Goal: Task Accomplishment & Management: Manage account settings

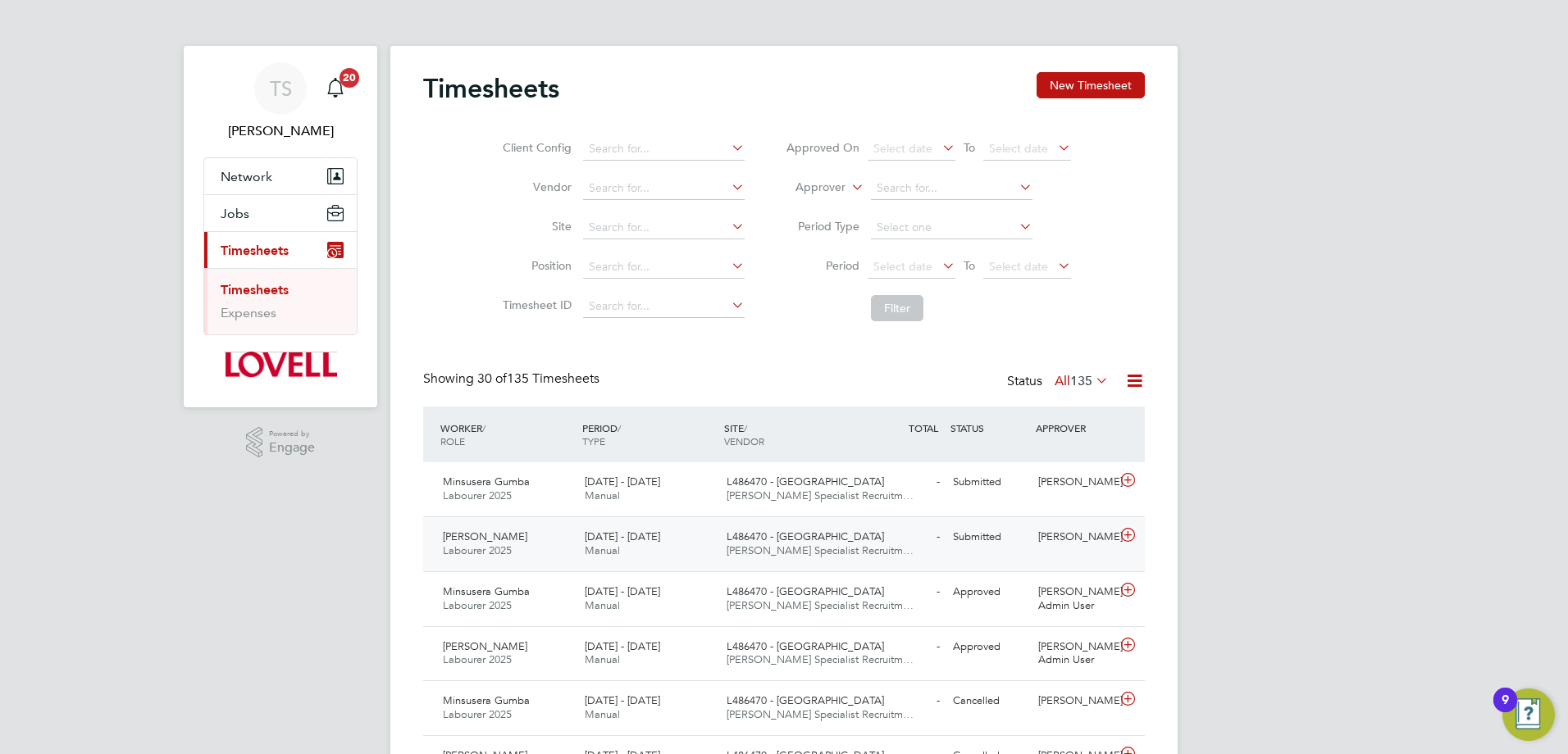
click at [599, 544] on span "Manual" at bounding box center [601, 550] width 35 height 14
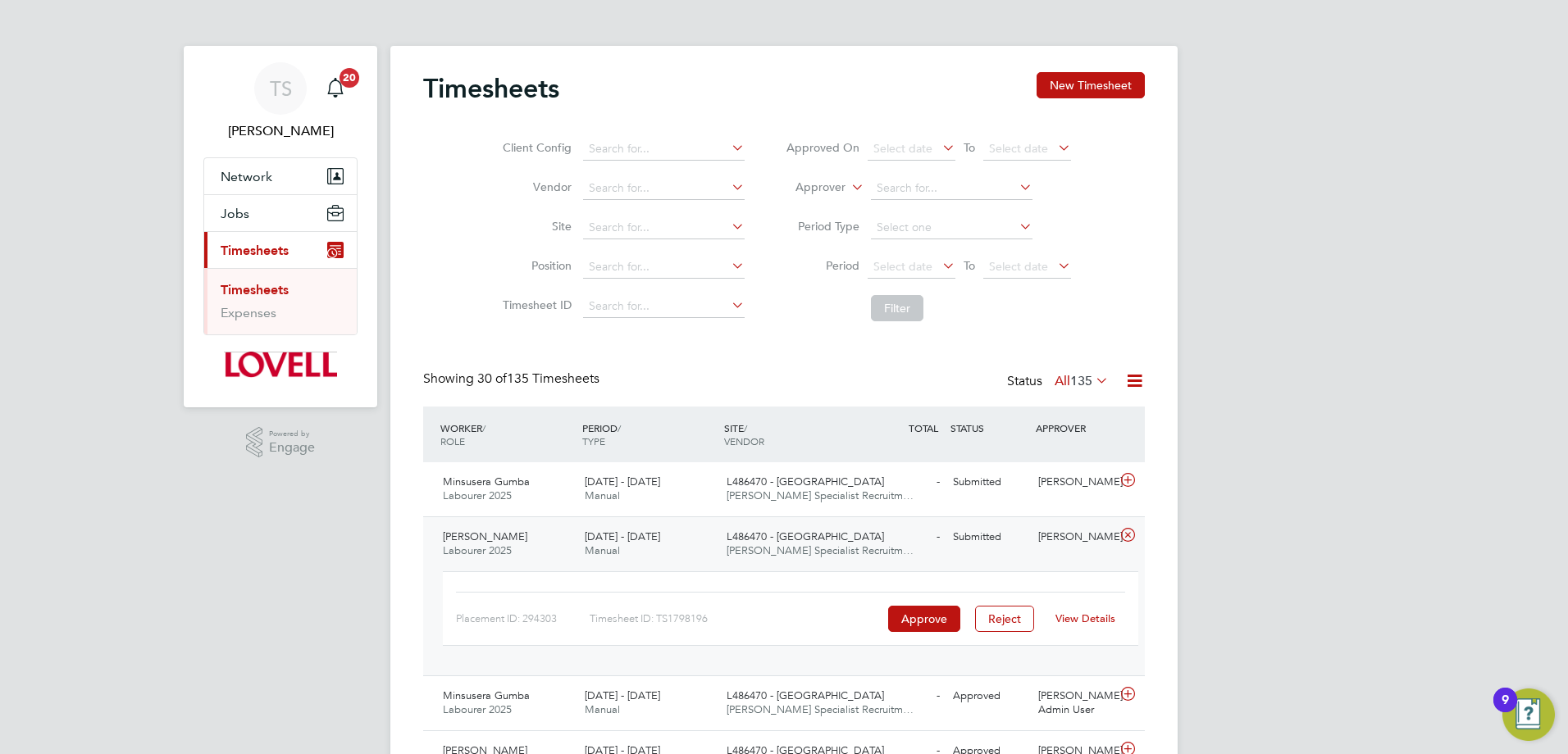
click at [1086, 620] on link "View Details" at bounding box center [1086, 618] width 60 height 14
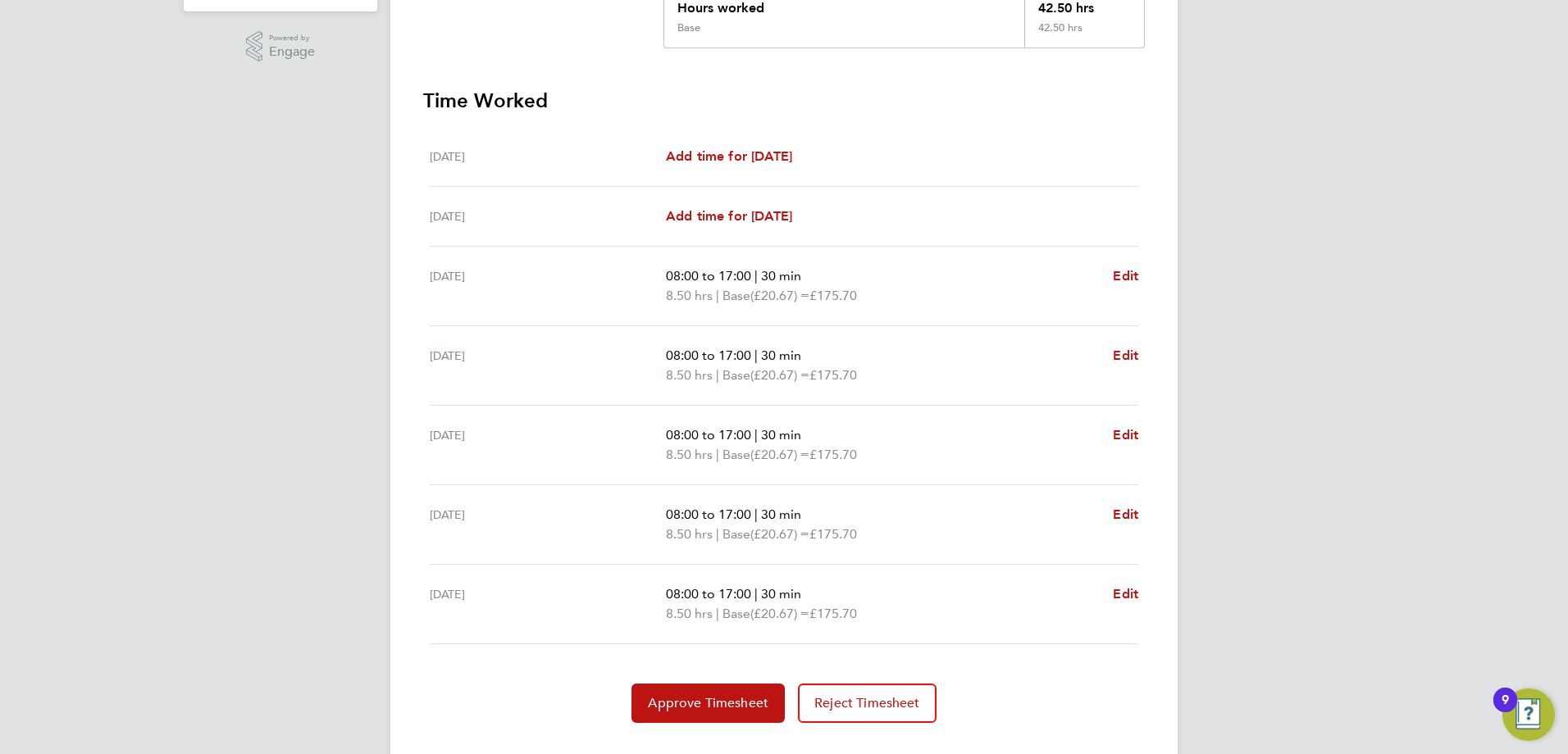
scroll to position [430, 0]
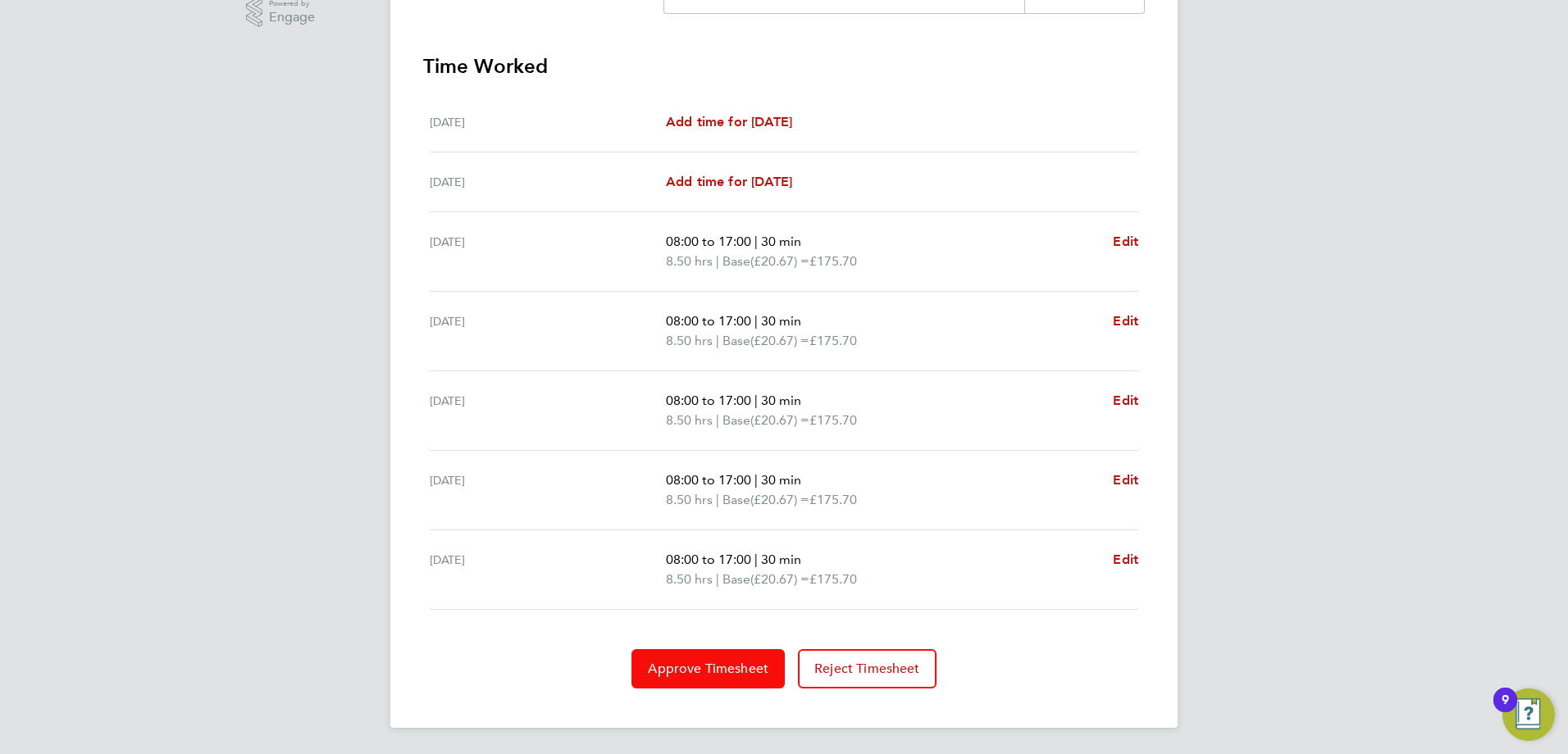
click at [735, 671] on span "Approve Timesheet" at bounding box center [708, 669] width 121 height 16
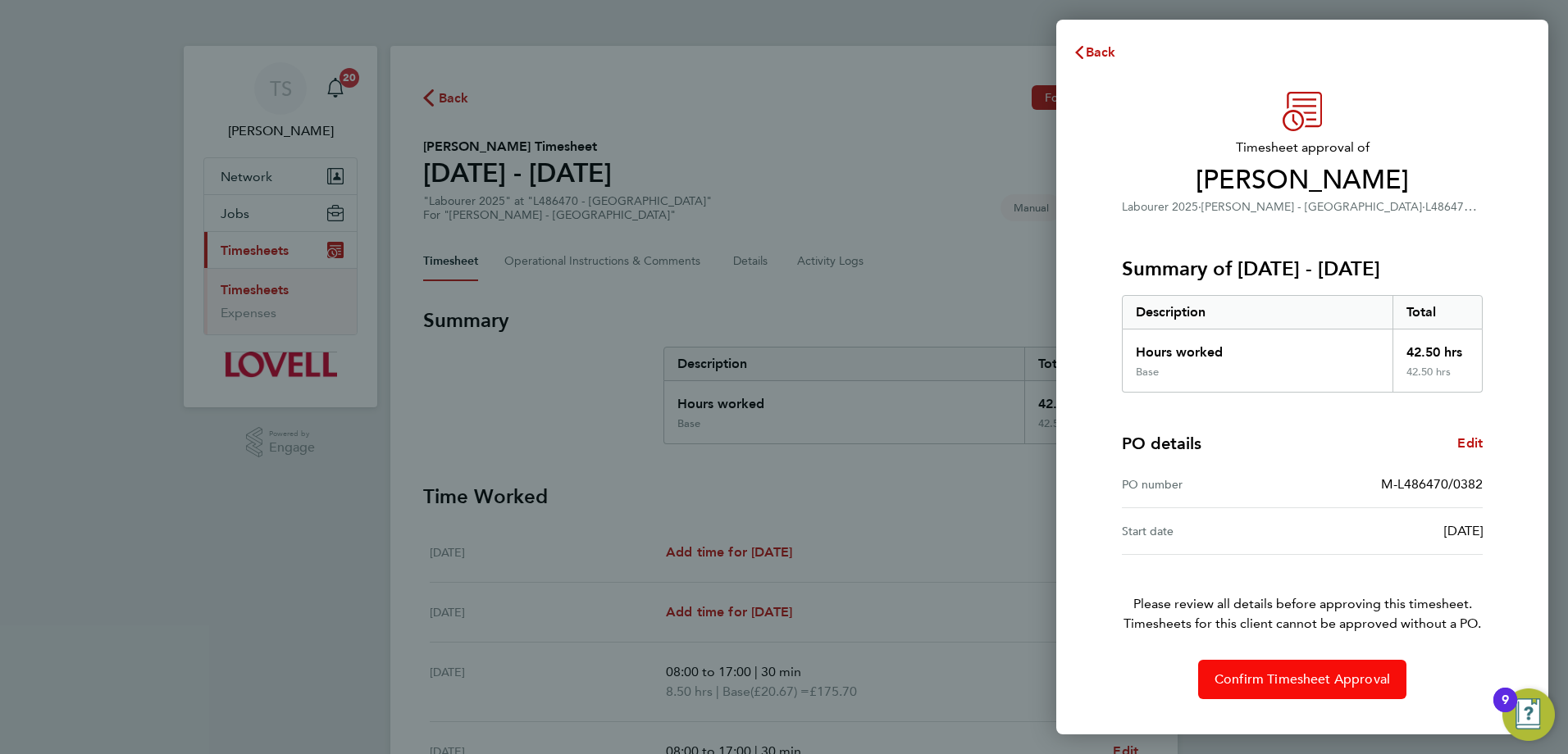
click at [1273, 691] on button "Confirm Timesheet Approval" at bounding box center [1302, 679] width 209 height 39
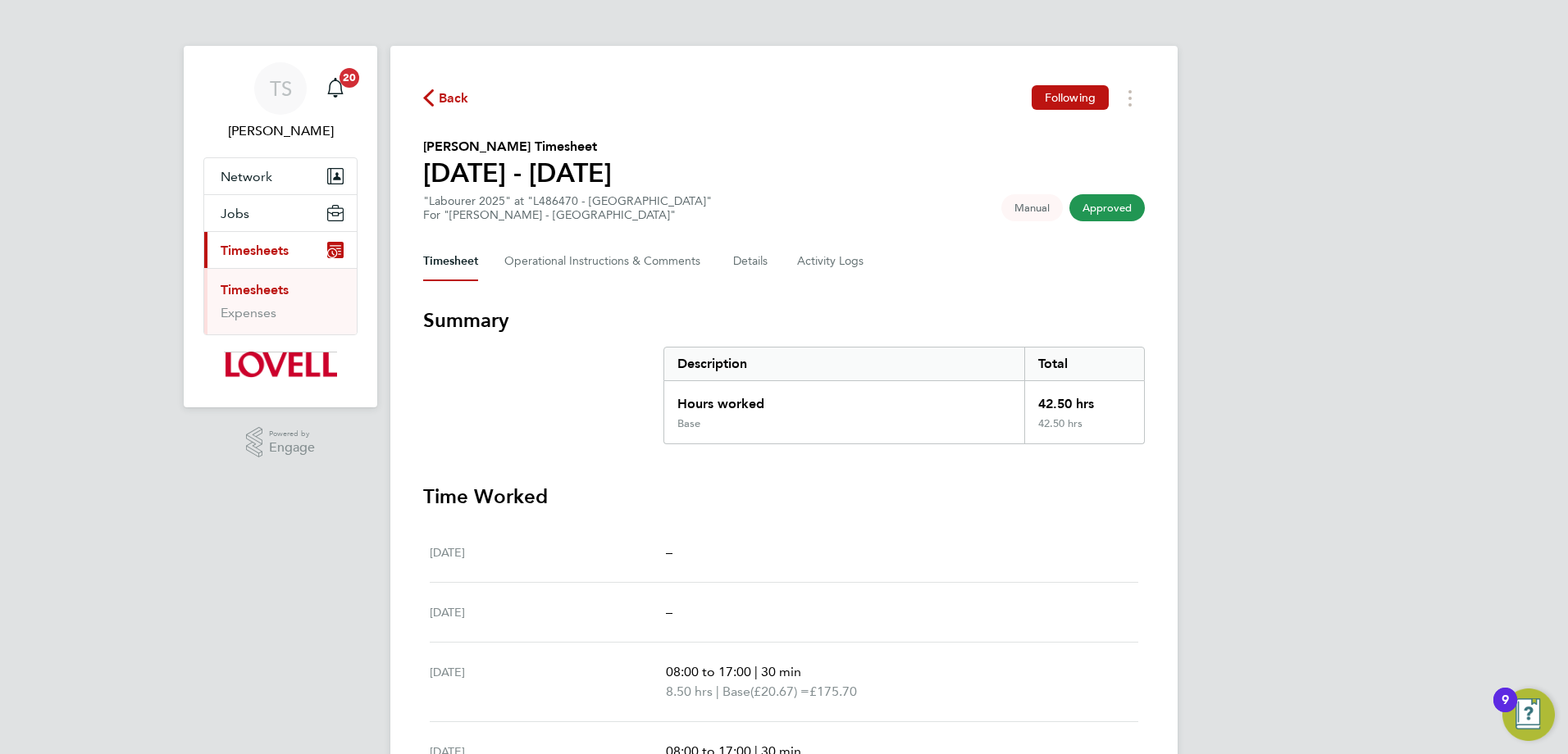
click at [456, 103] on span "Back" at bounding box center [453, 99] width 30 height 20
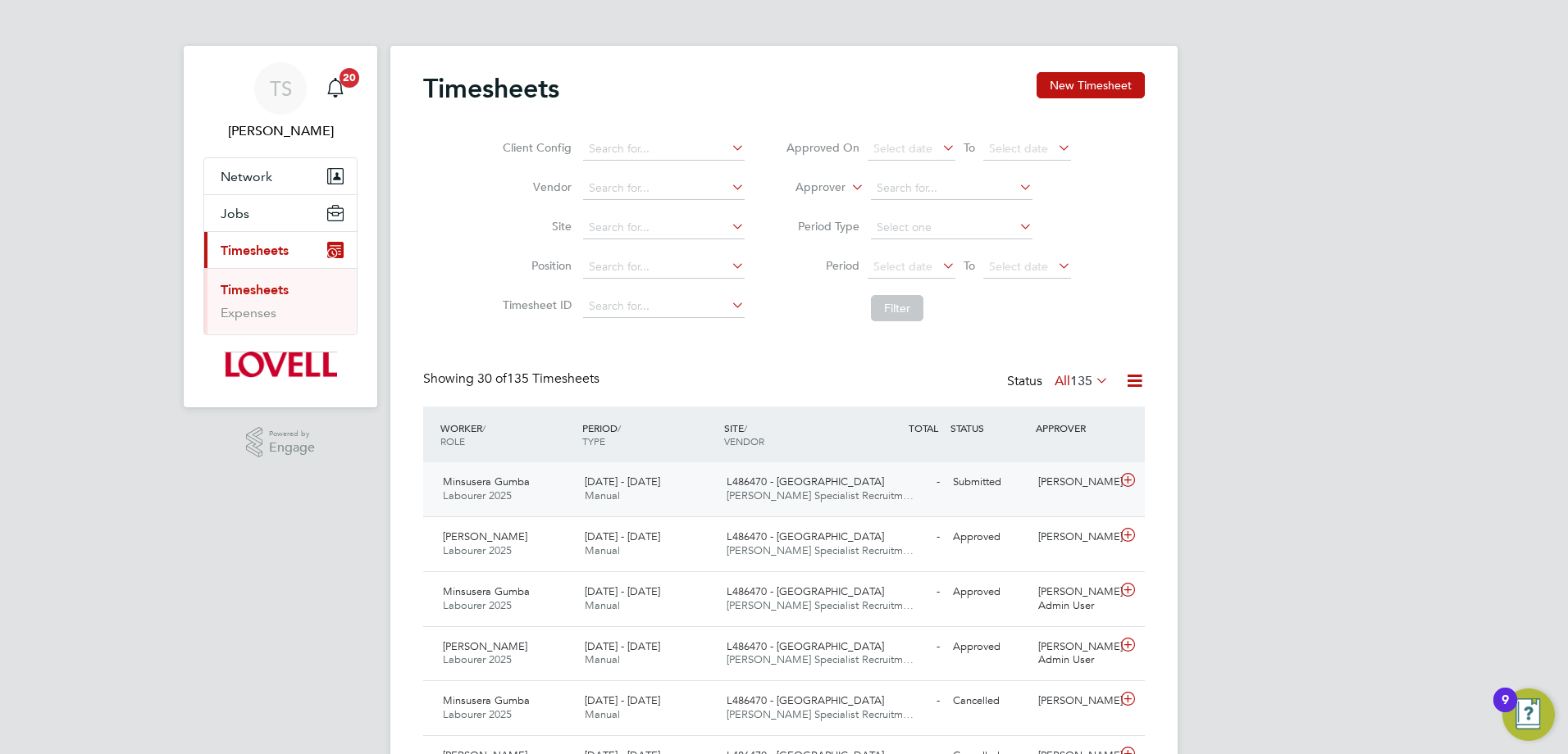
click at [849, 488] on div "L486470 - Loxford [PERSON_NAME] Specialist Recruitm…" at bounding box center [791, 489] width 142 height 41
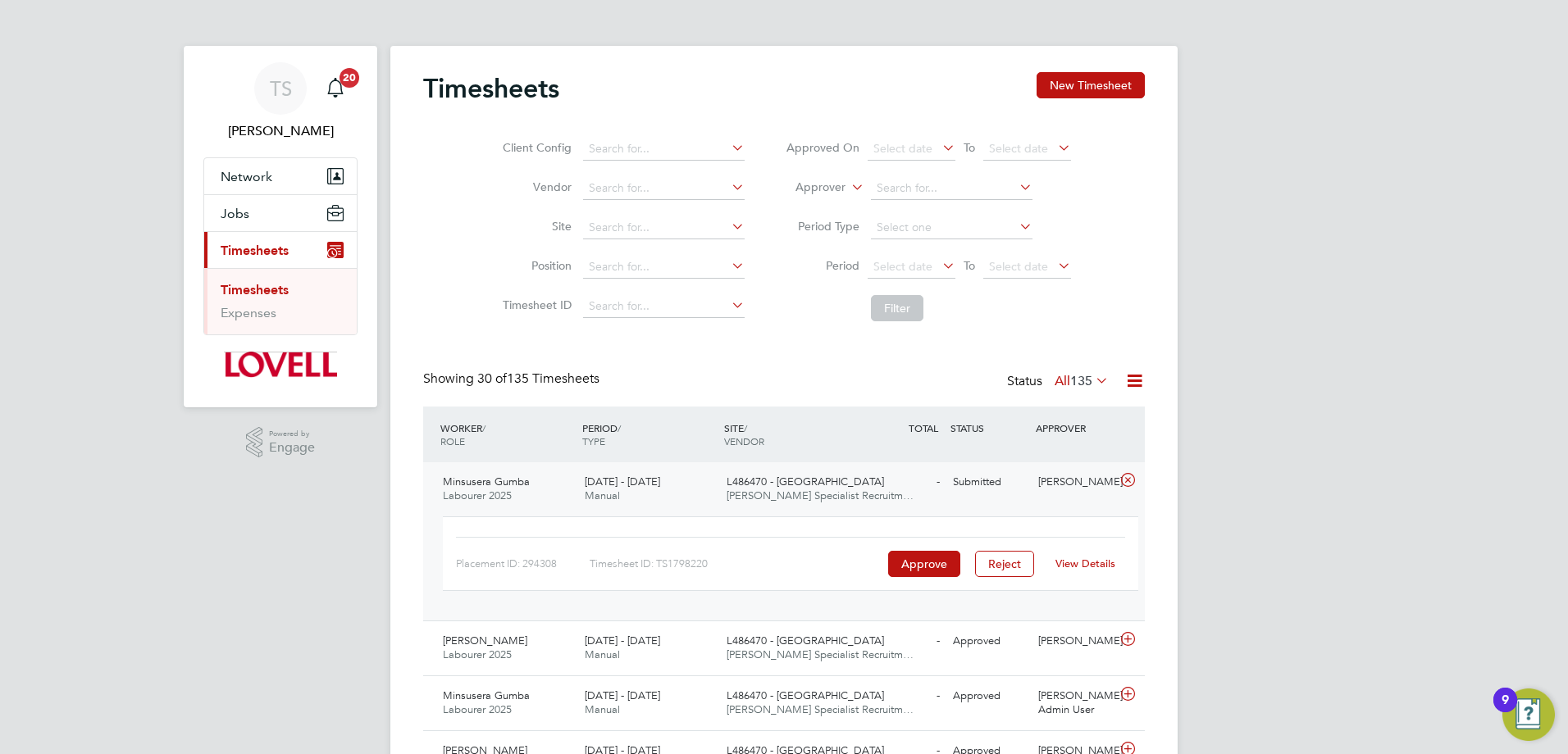
click at [1097, 563] on link "View Details" at bounding box center [1086, 563] width 60 height 14
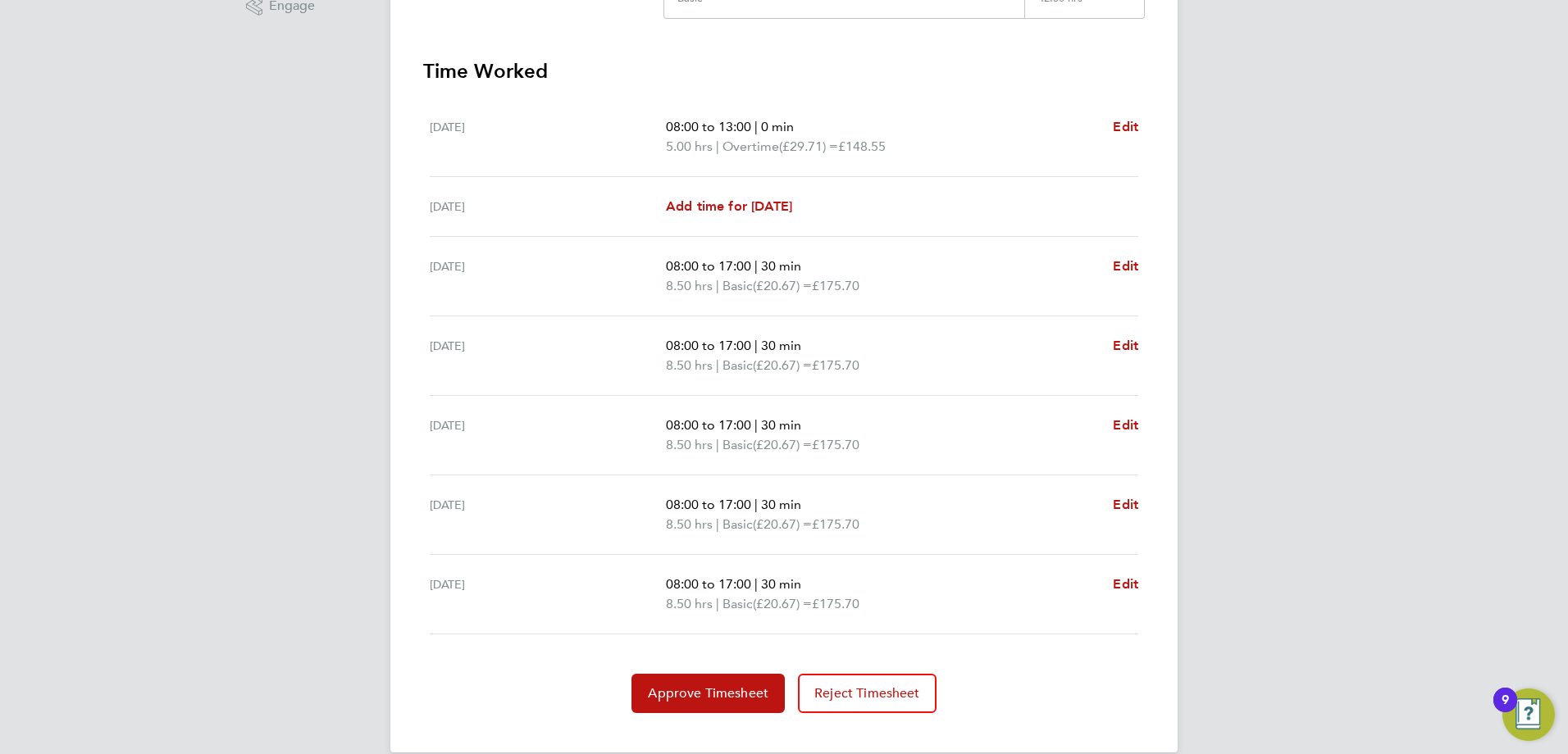
scroll to position [466, 0]
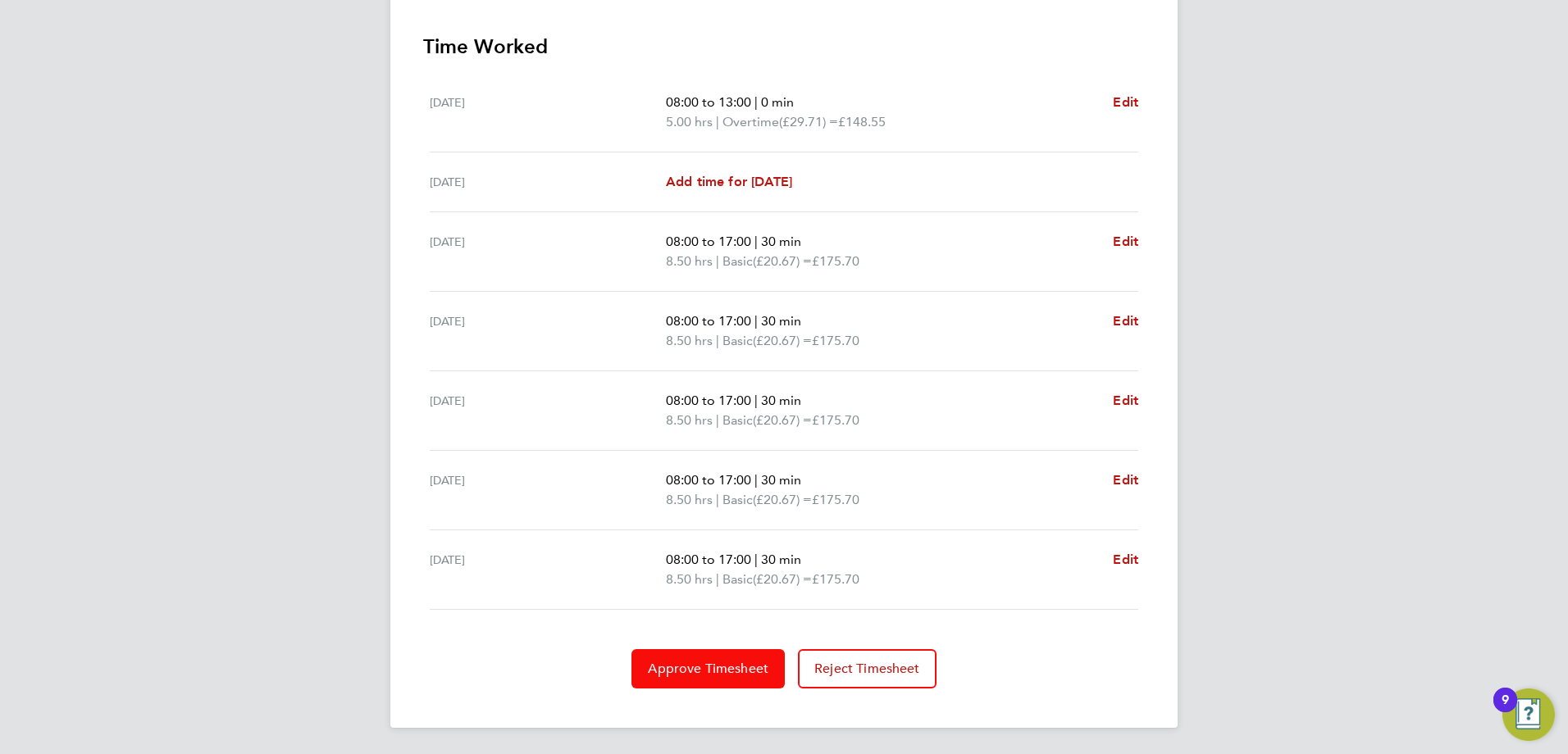
click at [703, 678] on button "Approve Timesheet" at bounding box center [708, 668] width 154 height 39
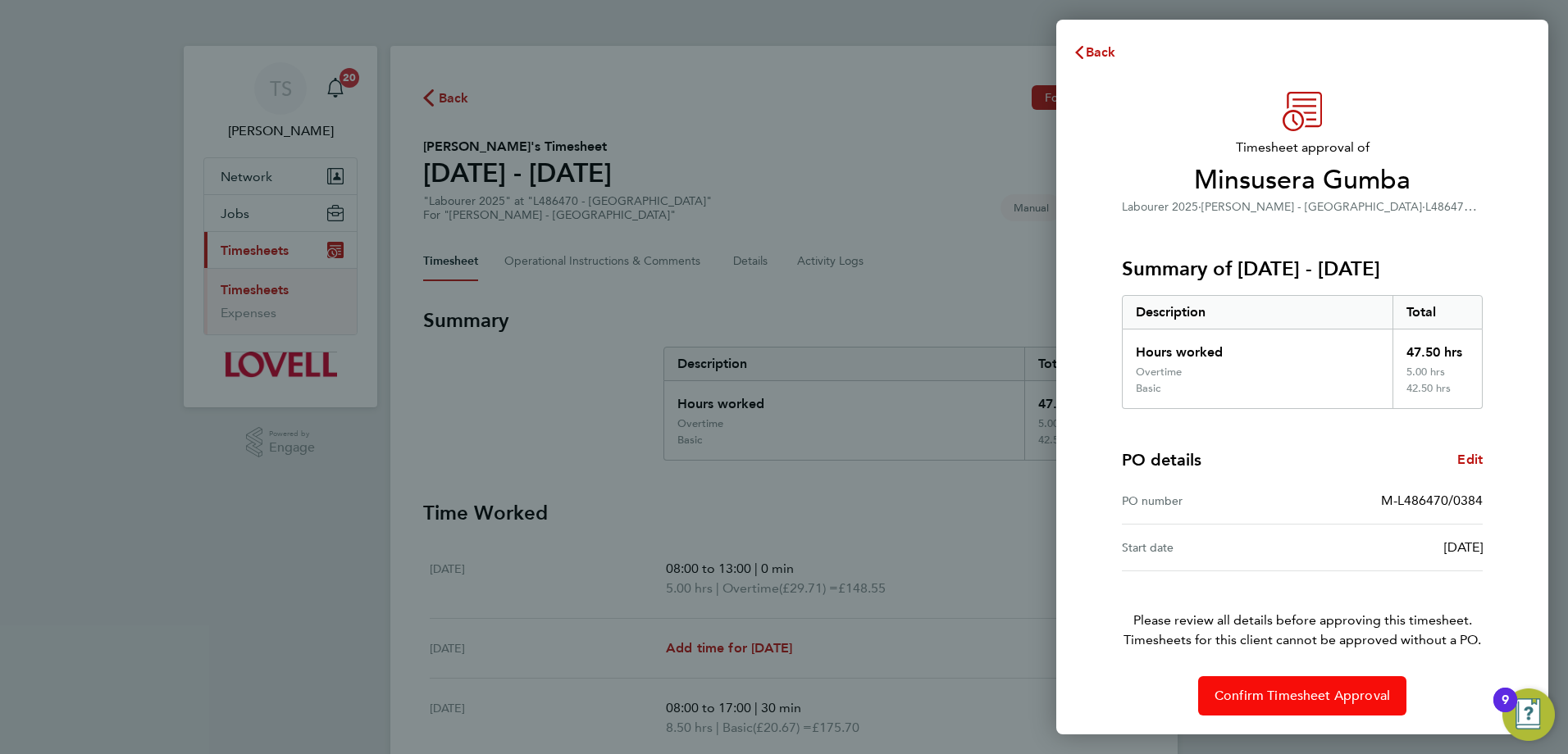
click at [1358, 689] on span "Confirm Timesheet Approval" at bounding box center [1302, 696] width 176 height 16
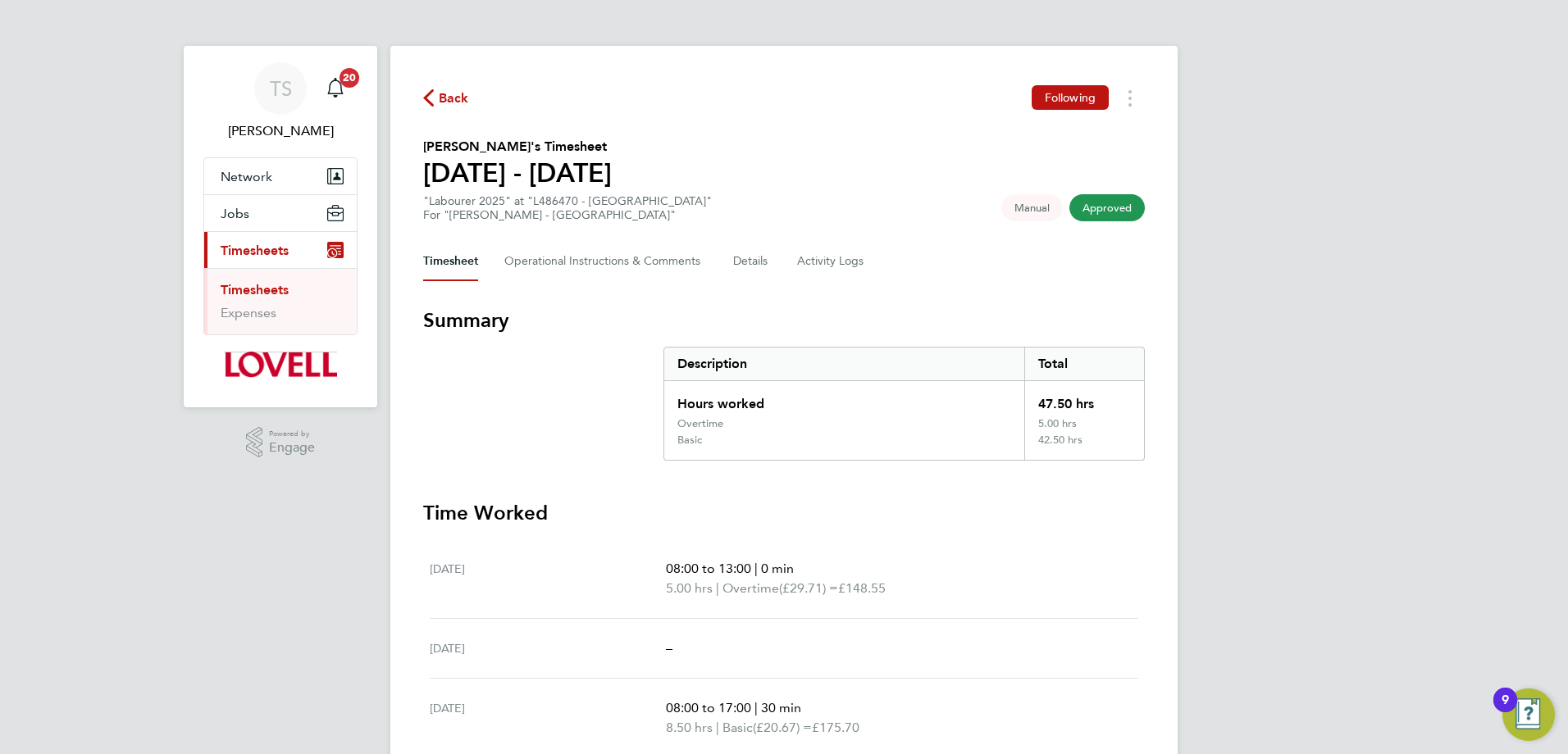
click at [443, 106] on span "Back" at bounding box center [453, 99] width 30 height 20
